Goal: Check status: Check status

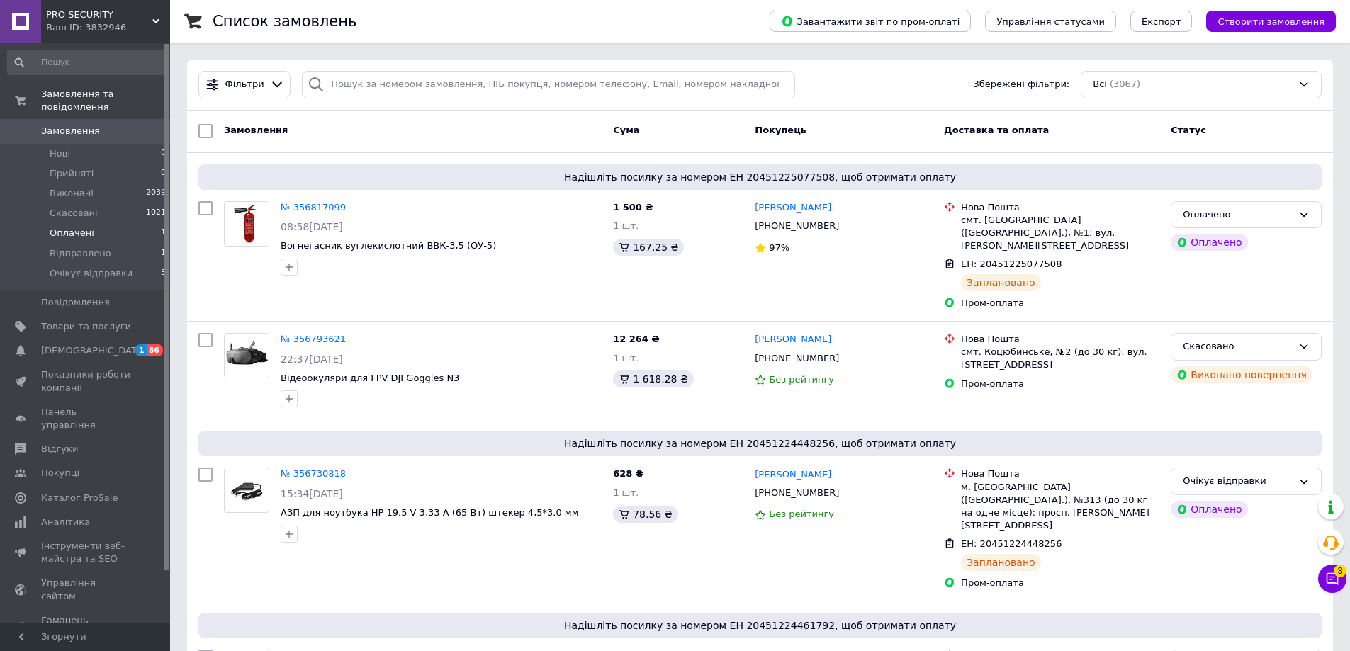
click at [60, 227] on span "Оплачені" at bounding box center [72, 233] width 45 height 13
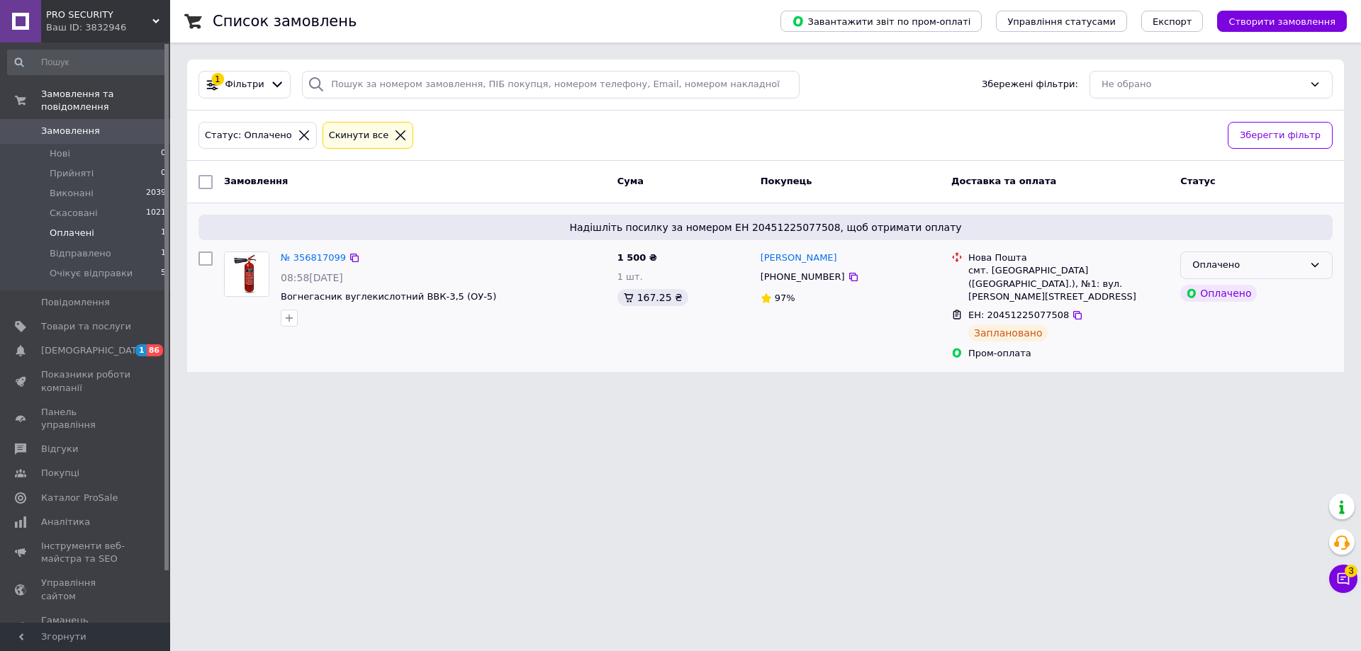
click at [1274, 257] on div "Оплачено" at bounding box center [1256, 266] width 152 height 28
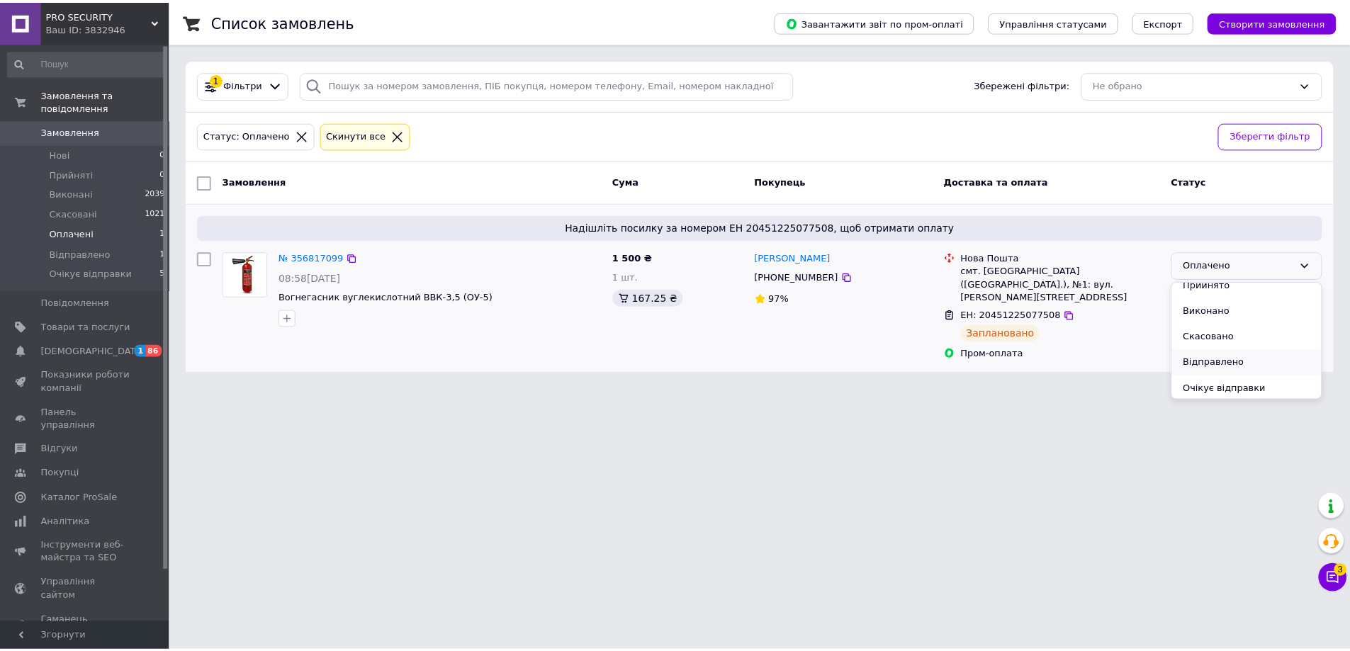
scroll to position [12, 0]
click at [1269, 385] on li "Очікує відправки" at bounding box center [1256, 387] width 151 height 26
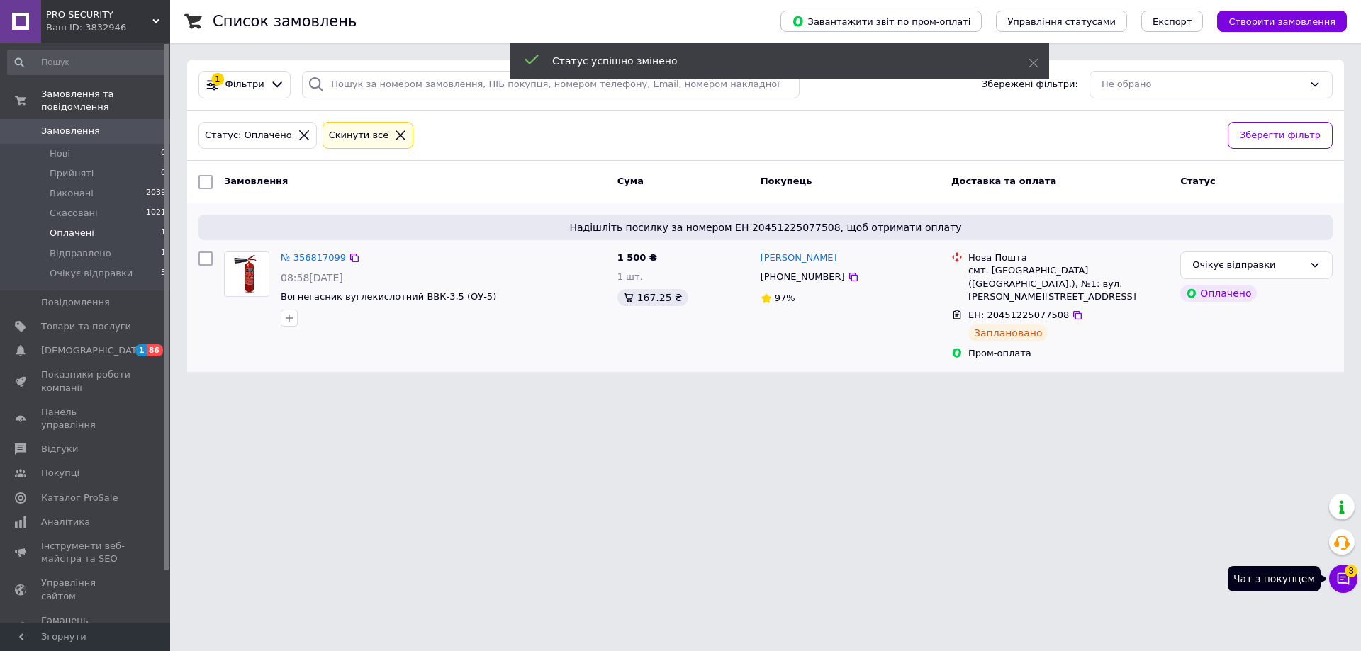
click at [1337, 582] on icon at bounding box center [1343, 579] width 12 height 12
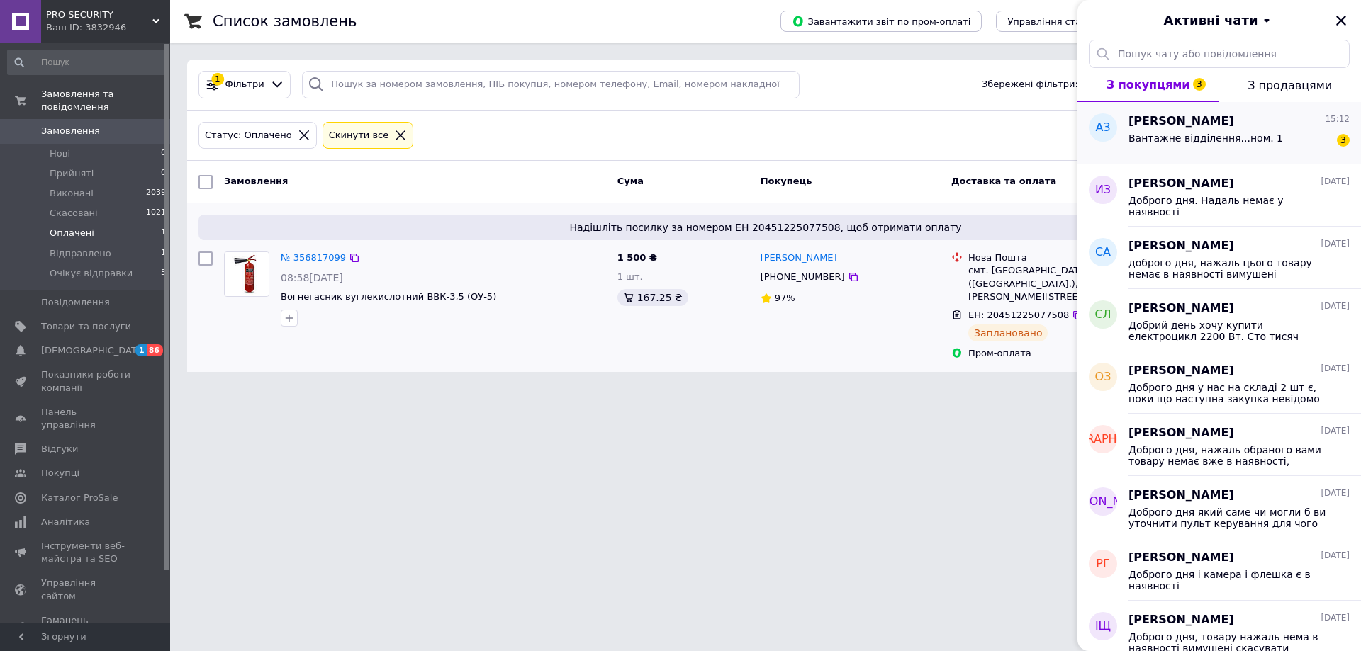
click at [1201, 140] on span "Вантажне відділення...ном. 1" at bounding box center [1205, 138] width 155 height 11
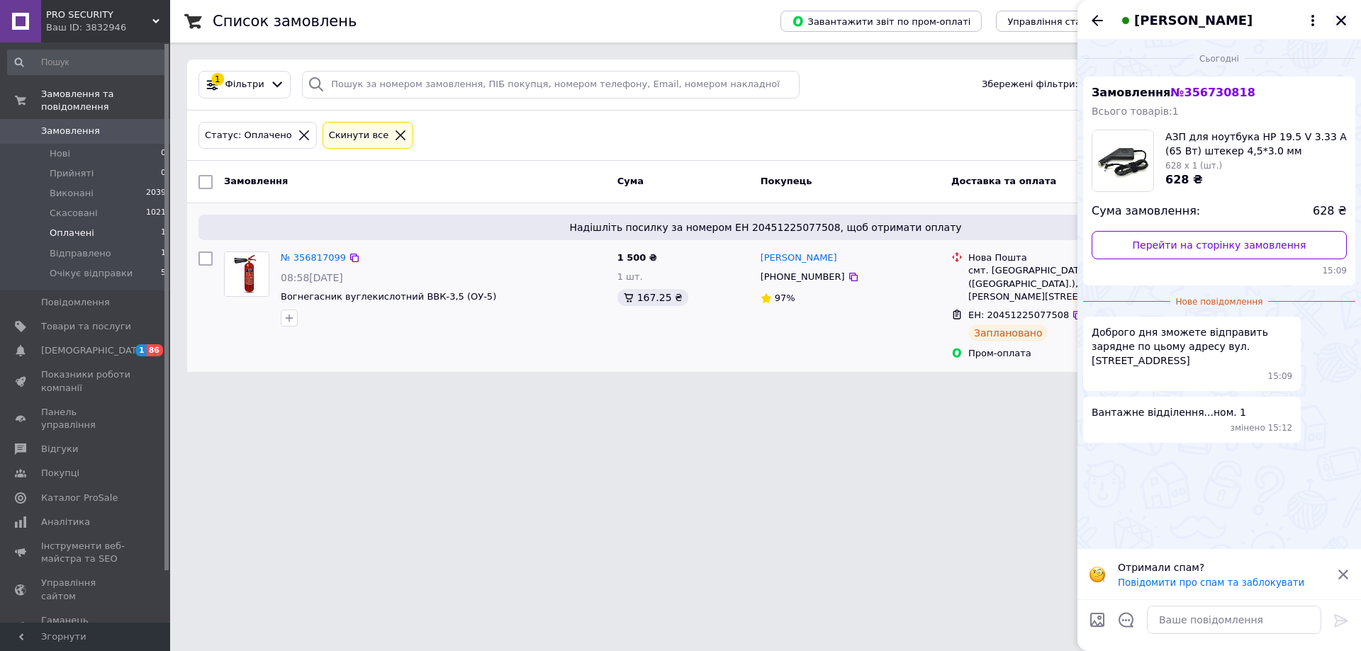
click at [1343, 21] on icon "Закрити" at bounding box center [1341, 20] width 13 height 13
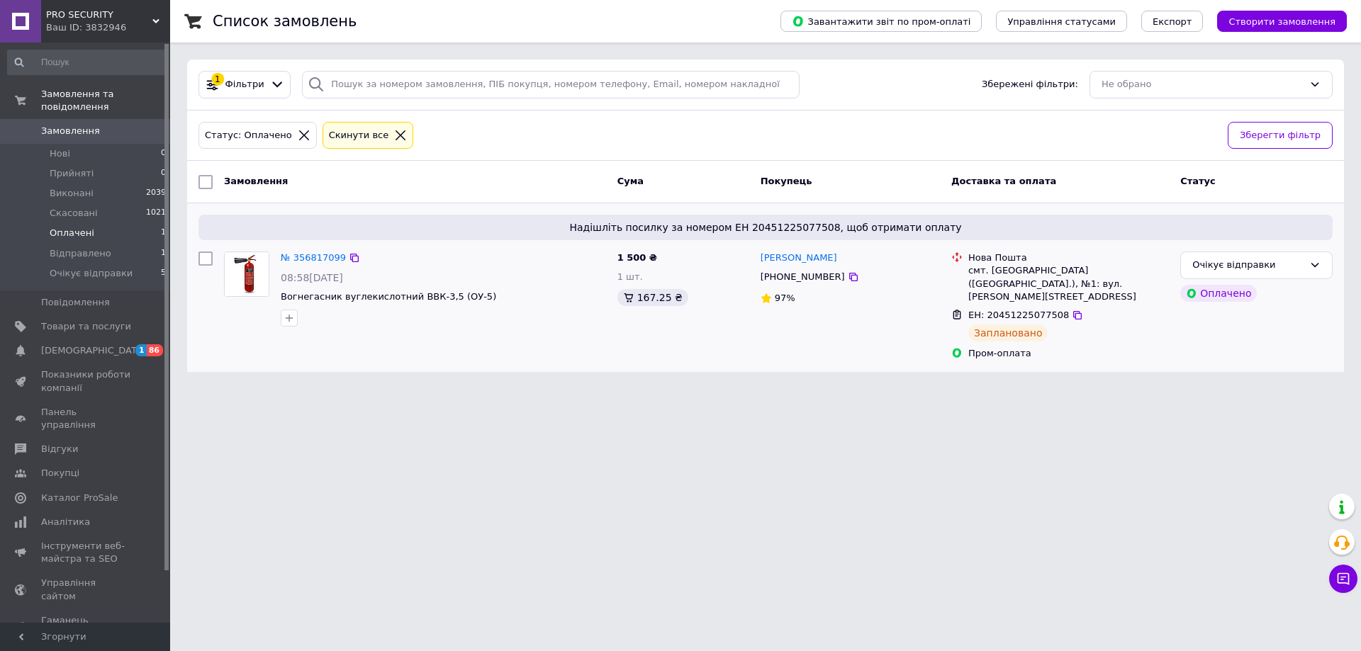
click at [46, 223] on li "Оплачені 1" at bounding box center [87, 233] width 174 height 20
